Goal: Task Accomplishment & Management: Complete application form

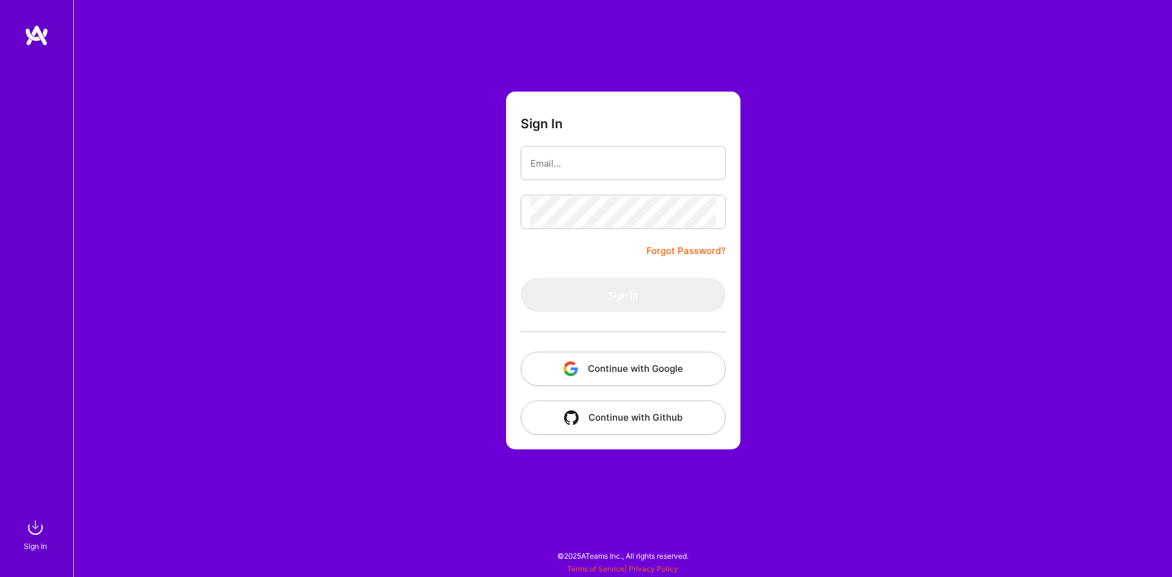
click at [613, 377] on button "Continue with Google" at bounding box center [623, 369] width 205 height 34
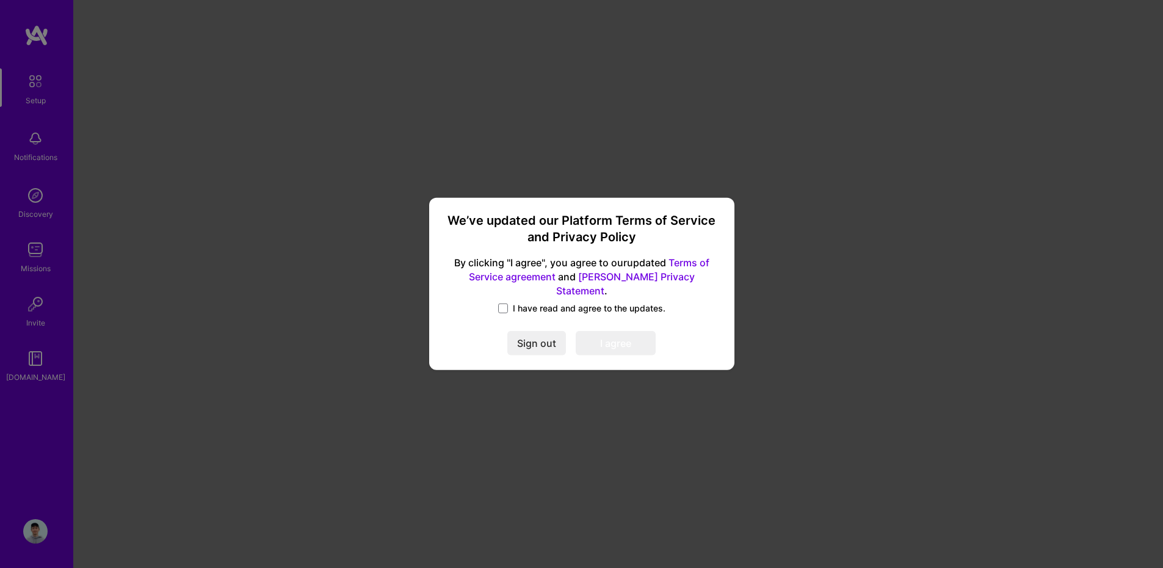
click at [521, 303] on span "I have read and agree to the updates." at bounding box center [589, 308] width 153 height 12
click at [0, 0] on input "I have read and agree to the updates." at bounding box center [0, 0] width 0 height 0
click at [605, 331] on button "I agree" at bounding box center [616, 343] width 80 height 24
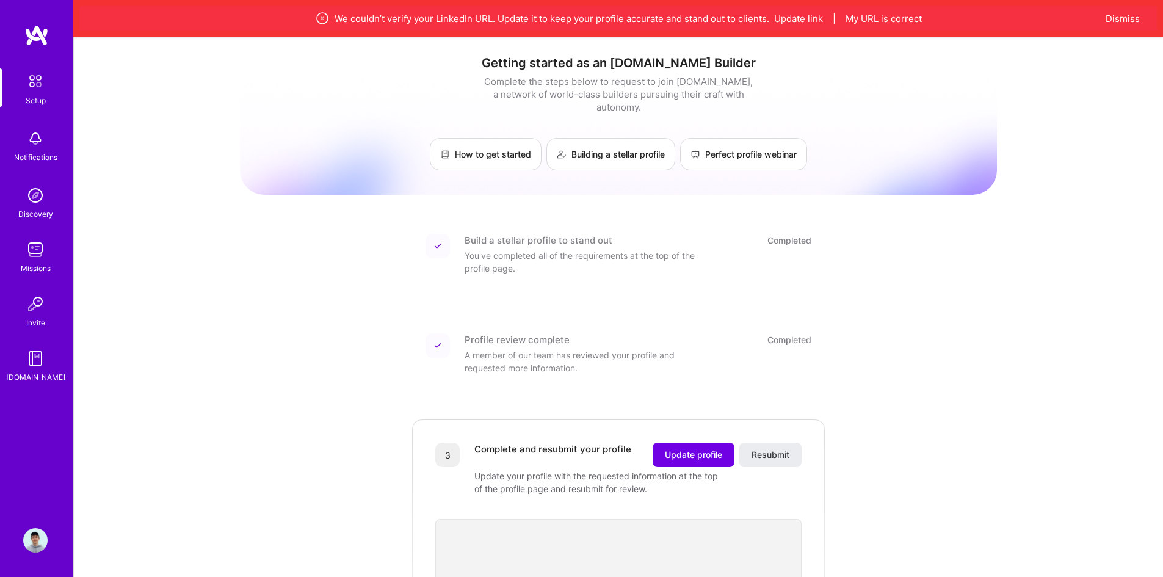
click at [29, 533] on img at bounding box center [35, 540] width 24 height 24
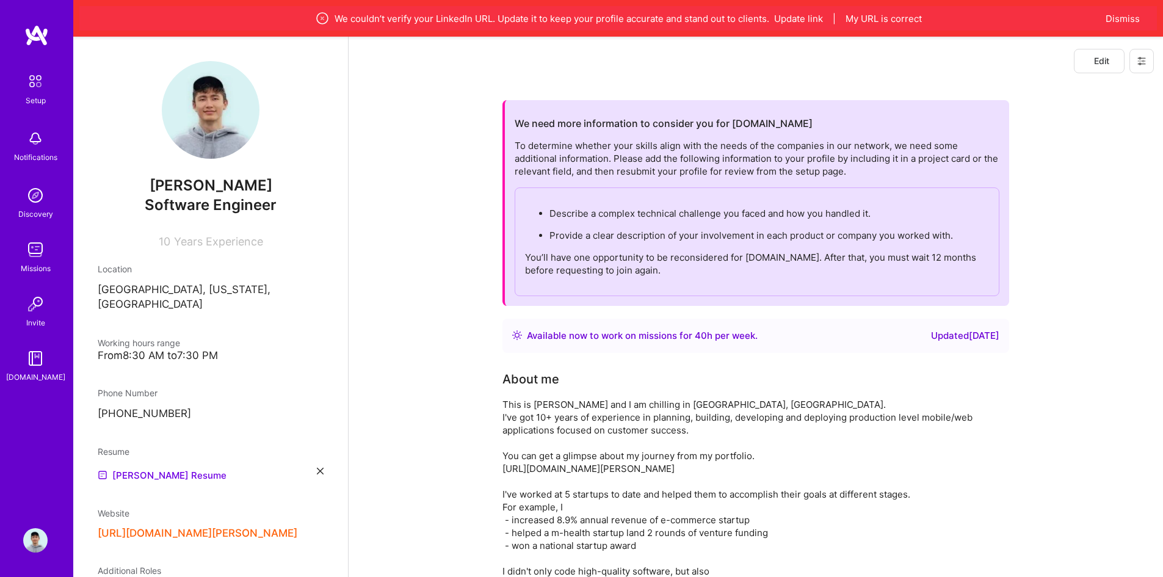
click at [33, 200] on img at bounding box center [35, 195] width 24 height 24
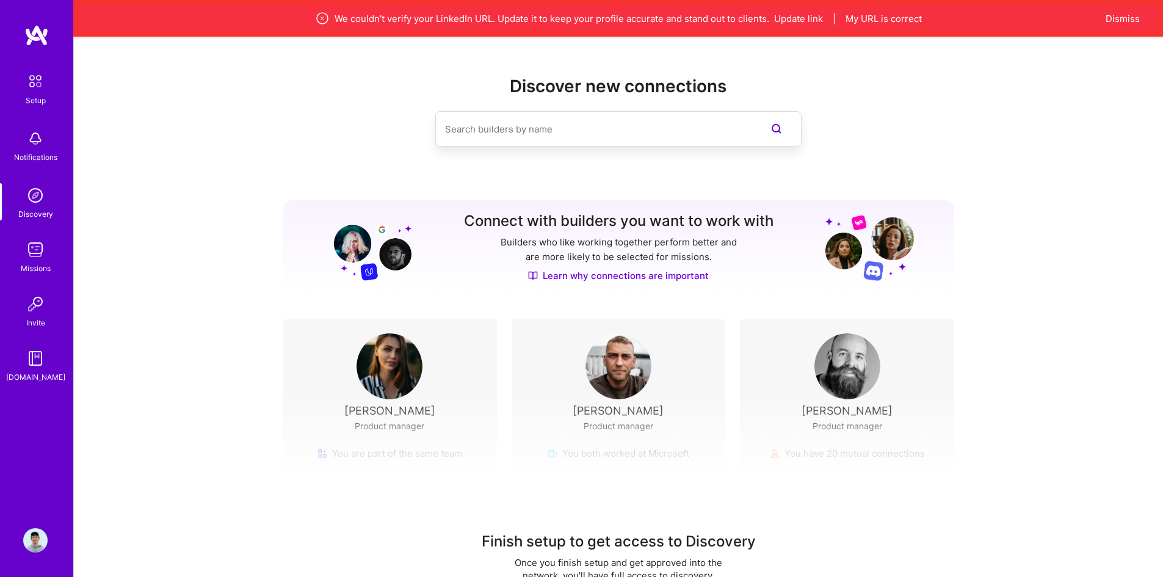
click at [555, 120] on input at bounding box center [594, 129] width 298 height 31
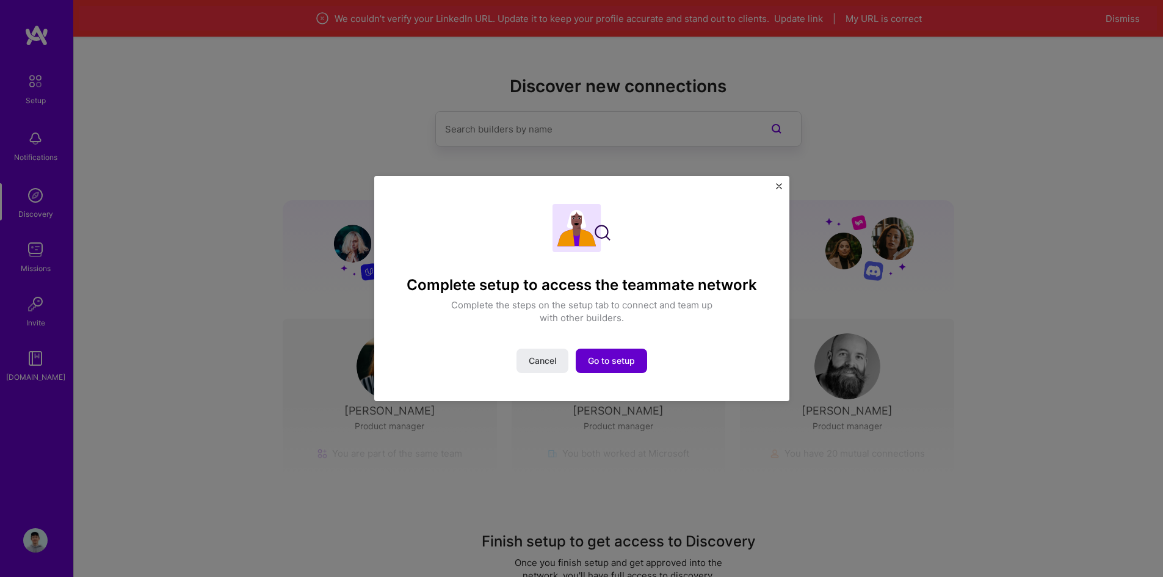
click at [588, 359] on span "Go to setup" at bounding box center [611, 361] width 47 height 12
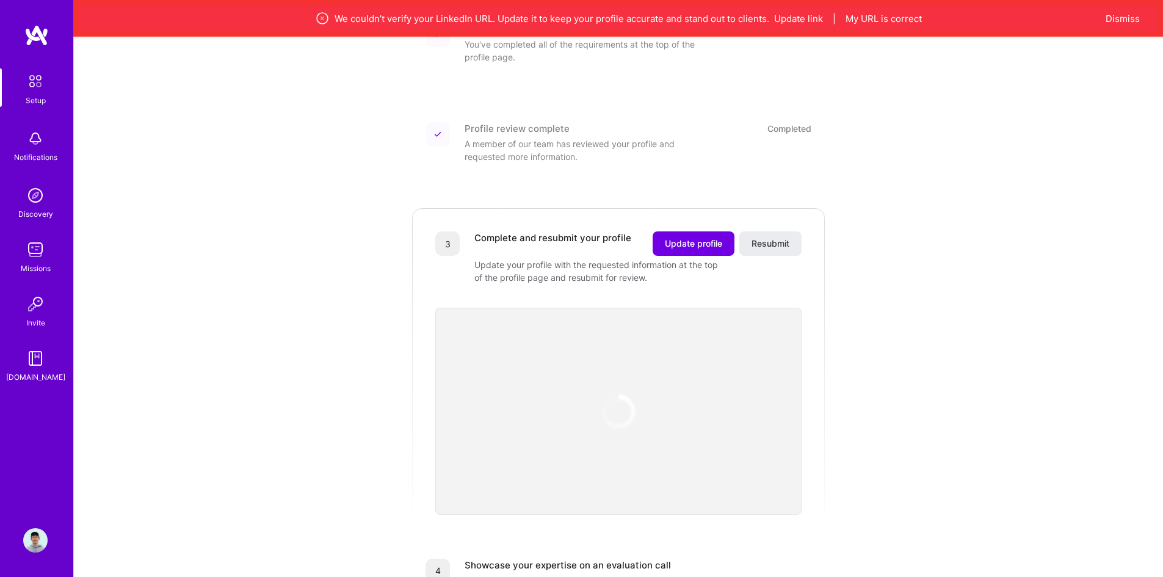
scroll to position [244, 0]
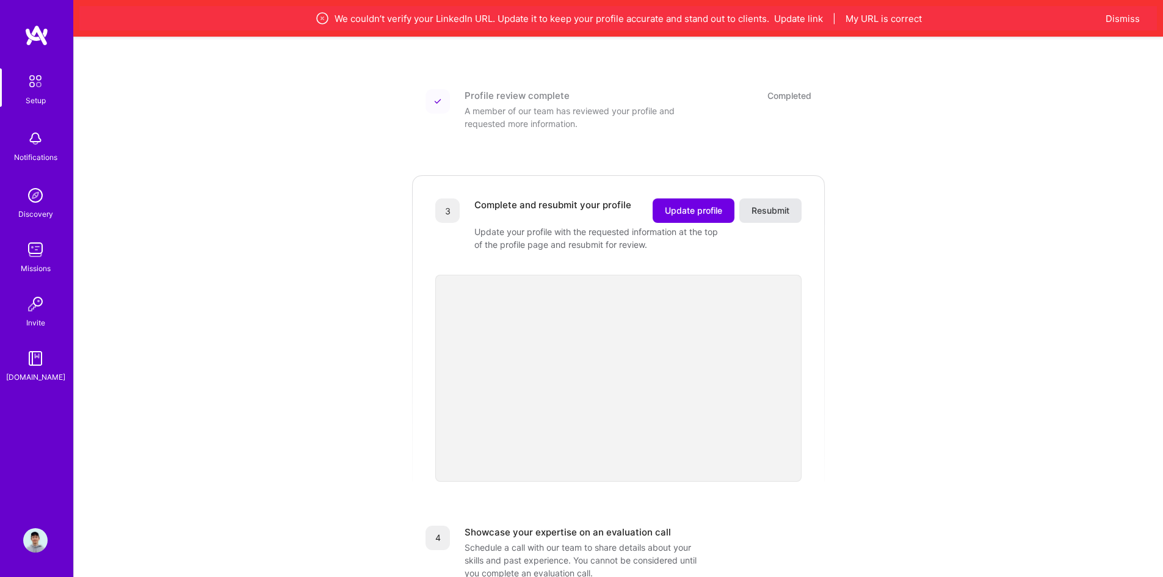
click at [768, 204] on span "Resubmit" at bounding box center [770, 210] width 38 height 12
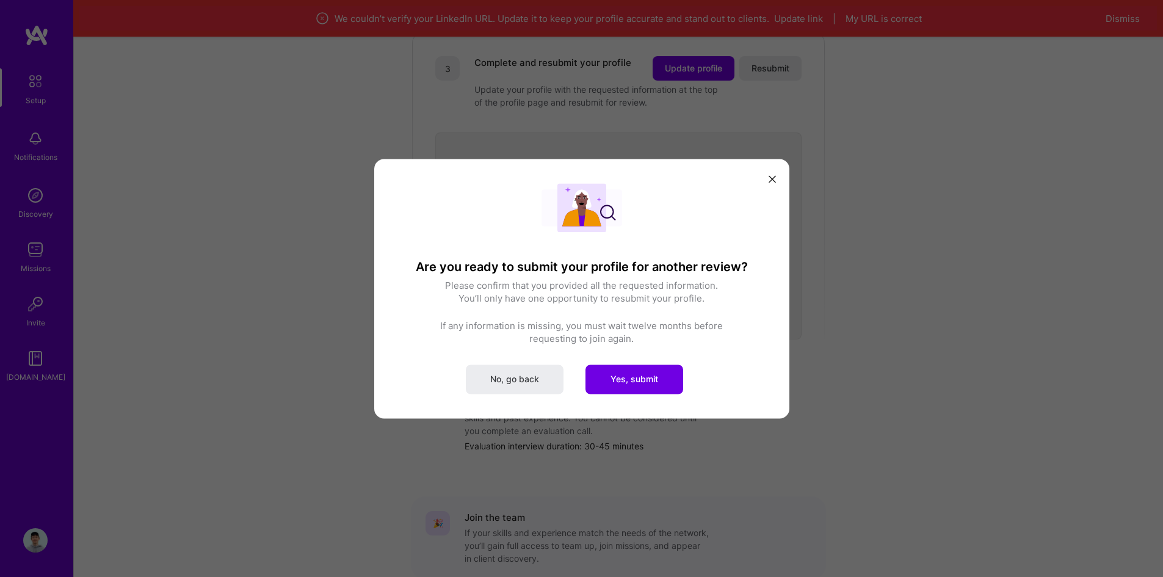
scroll to position [444, 0]
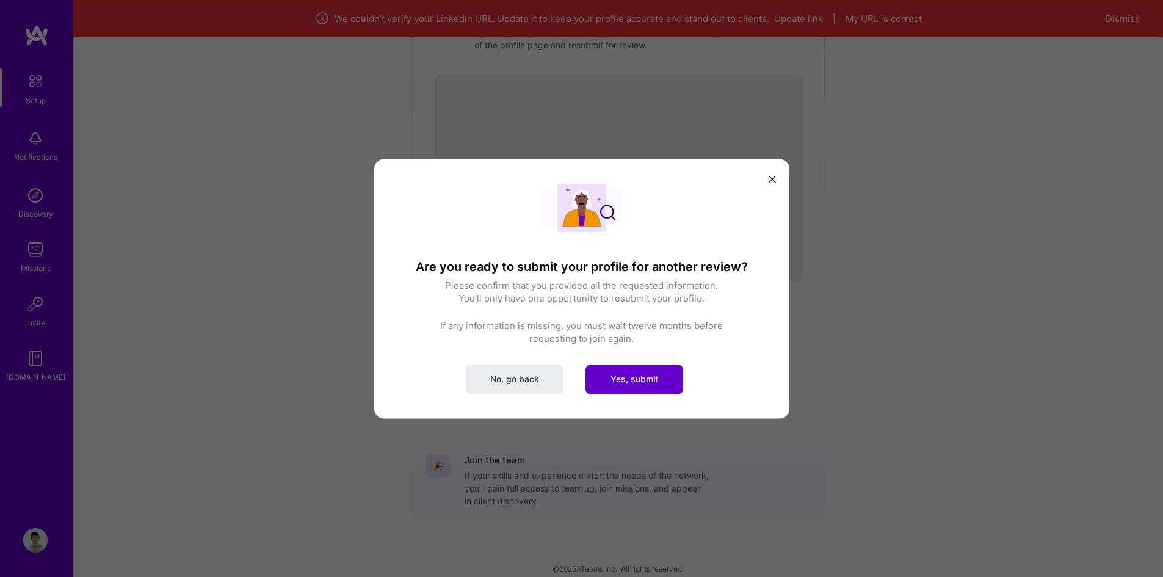
click at [633, 352] on div "Are you ready to submit your profile for another review? Please confirm that yo…" at bounding box center [582, 288] width 366 height 211
click at [624, 391] on button "Yes, submit" at bounding box center [634, 378] width 98 height 29
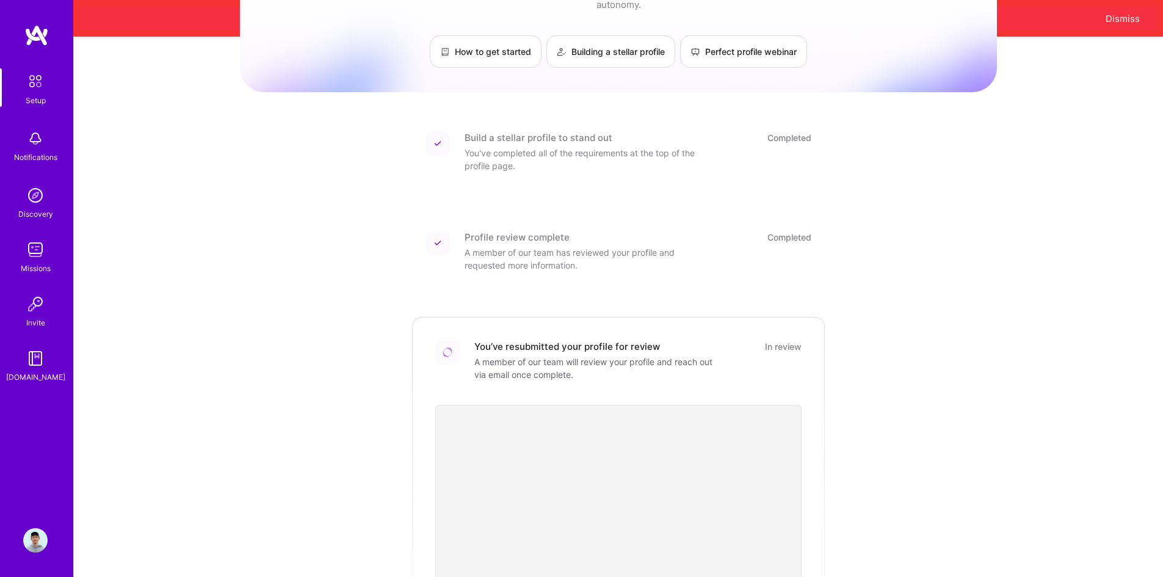
scroll to position [0, 0]
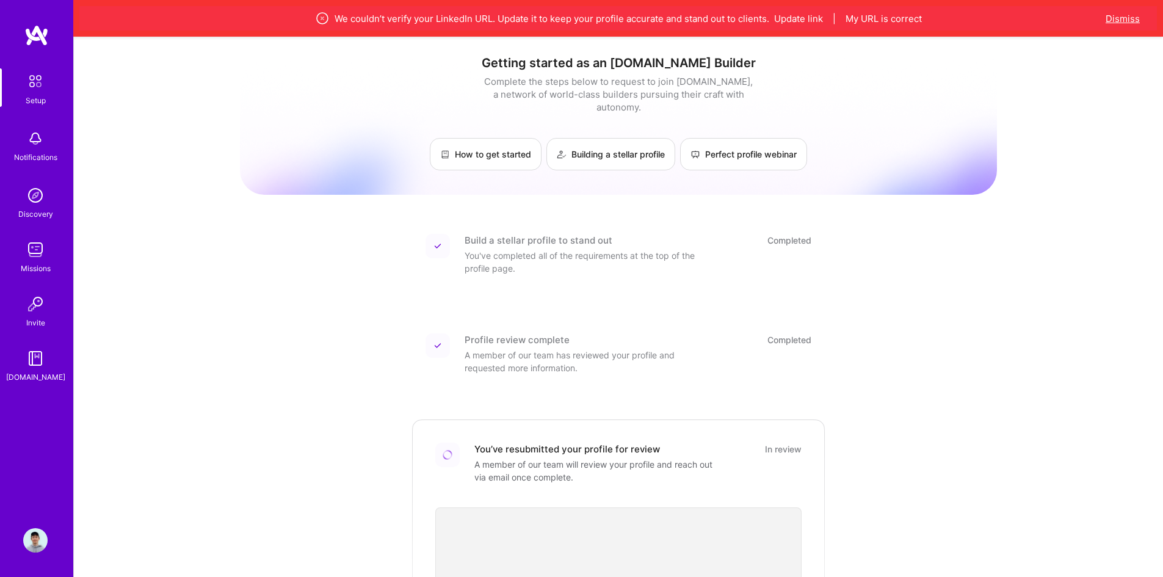
click at [1133, 19] on button "Dismiss" at bounding box center [1122, 18] width 34 height 13
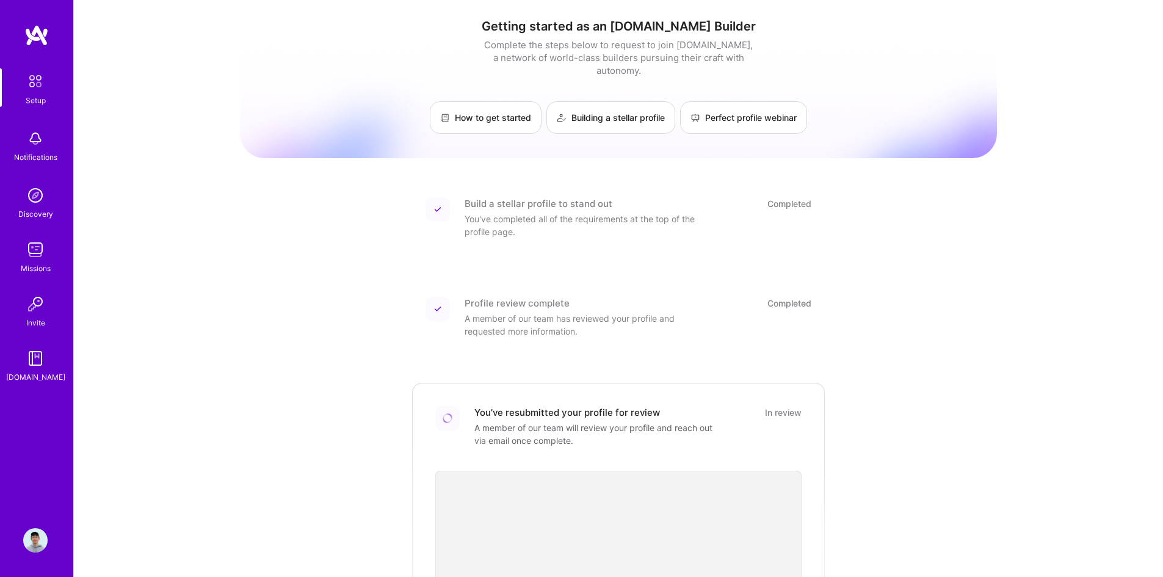
click at [35, 314] on img at bounding box center [35, 304] width 24 height 24
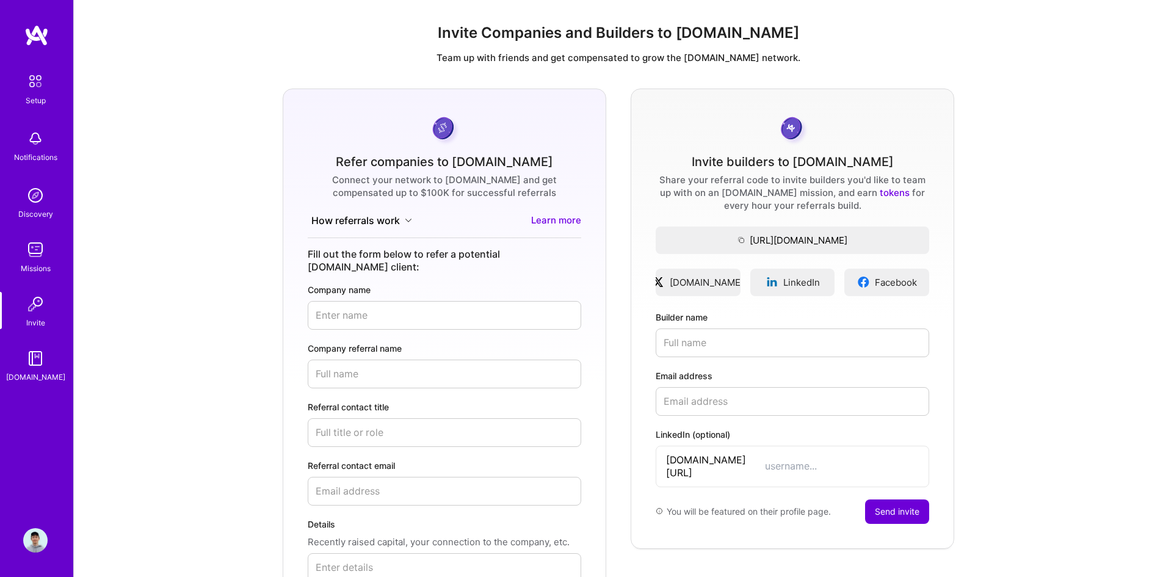
click at [29, 357] on img at bounding box center [35, 358] width 24 height 24
